Goal: Find specific page/section: Find specific page/section

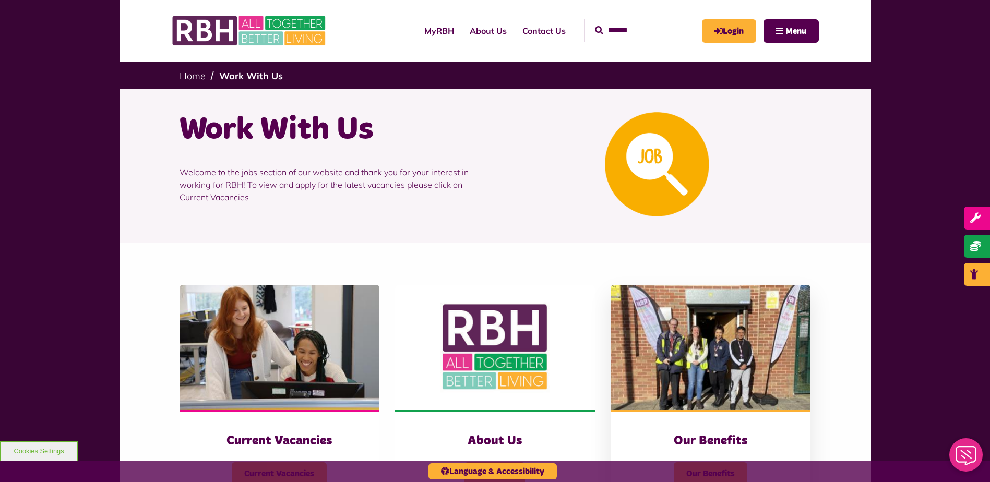
scroll to position [157, 0]
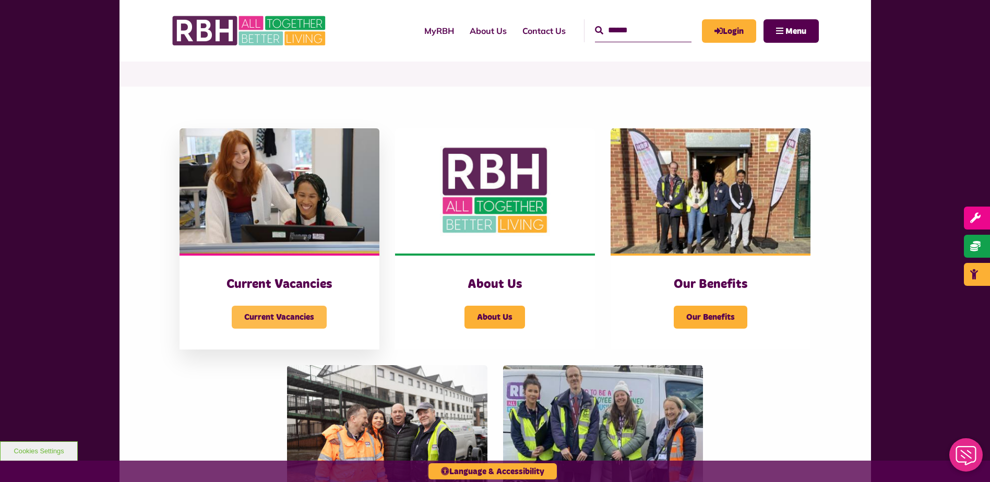
click at [284, 319] on span "Current Vacancies" at bounding box center [279, 317] width 95 height 23
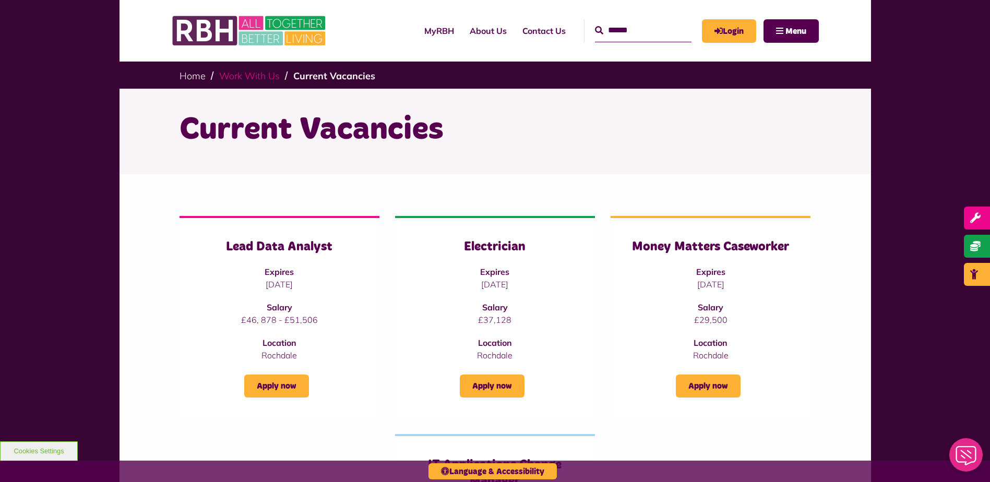
click at [233, 71] on link "Work With Us" at bounding box center [249, 76] width 61 height 12
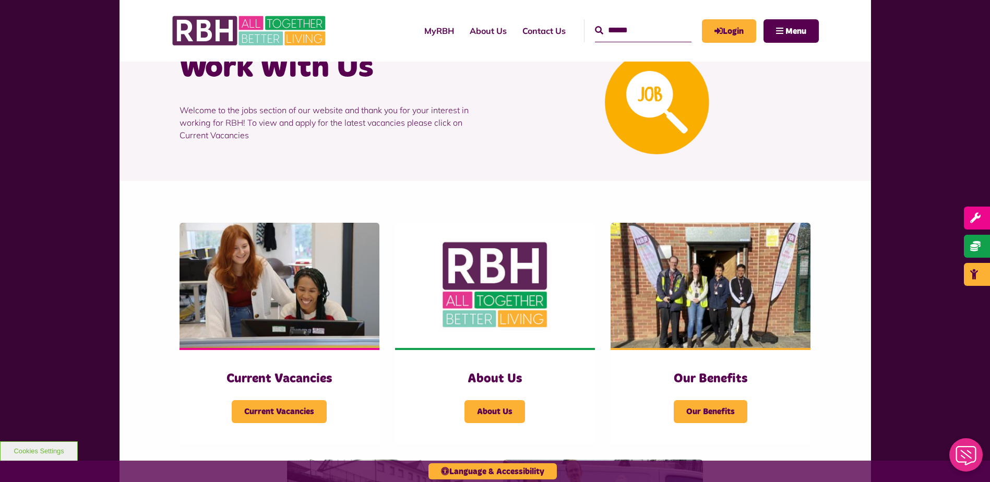
scroll to position [157, 0]
